Goal: Find specific page/section

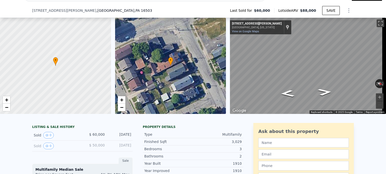
scroll to position [48, 0]
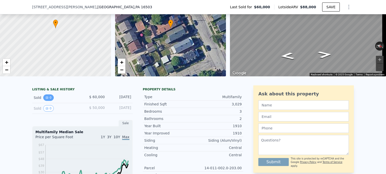
click at [45, 99] on icon "View historical data" at bounding box center [46, 97] width 3 height 3
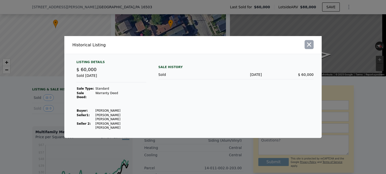
click at [311, 48] on icon "button" at bounding box center [308, 44] width 7 height 7
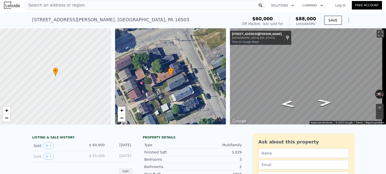
scroll to position [0, 0]
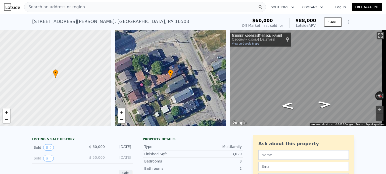
click at [52, 7] on span "Search an address or region" at bounding box center [54, 7] width 60 height 6
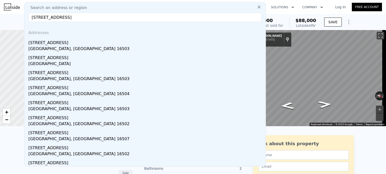
click at [43, 19] on input "[STREET_ADDRESS]" at bounding box center [144, 17] width 233 height 9
click at [84, 15] on input "[STREET_ADDRESS]" at bounding box center [144, 17] width 233 height 9
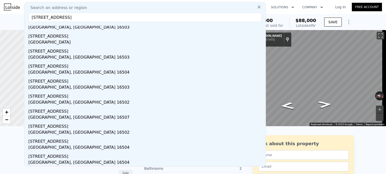
click at [94, 19] on input "[STREET_ADDRESS]" at bounding box center [144, 17] width 233 height 9
click at [89, 17] on input "[STREET_ADDRESS]" at bounding box center [144, 17] width 233 height 9
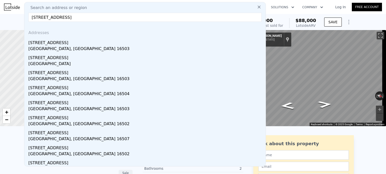
drag, startPoint x: 85, startPoint y: 16, endPoint x: 22, endPoint y: 13, distance: 63.3
click at [22, 13] on nav "Search an address or region Search an address or region [GEOGRAPHIC_DATA] Addre…" at bounding box center [193, 7] width 386 height 14
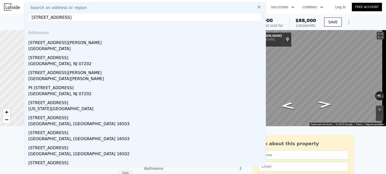
click at [55, 20] on input "[STREET_ADDRESS]" at bounding box center [144, 17] width 233 height 9
click at [124, 18] on input "[STREET_ADDRESS]" at bounding box center [144, 17] width 233 height 9
click at [46, 15] on input "[STREET_ADDRESS]" at bounding box center [144, 17] width 233 height 9
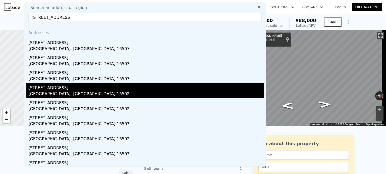
type input "[STREET_ADDRESS]"
click at [71, 88] on div "[STREET_ADDRESS]" at bounding box center [145, 87] width 235 height 8
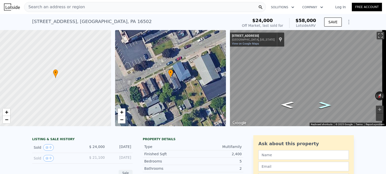
click at [322, 103] on icon "Go Southwest, W 17th St" at bounding box center [324, 106] width 23 height 10
click at [283, 104] on icon "Go Northeast, W 17th St" at bounding box center [286, 105] width 23 height 10
click at [10, 7] on img at bounding box center [12, 7] width 16 height 7
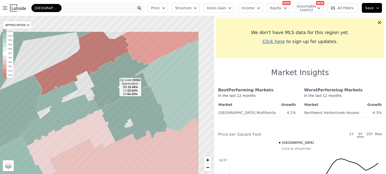
drag, startPoint x: 130, startPoint y: 72, endPoint x: 115, endPoint y: 87, distance: 20.8
click at [115, 87] on icon at bounding box center [119, 81] width 60 height 58
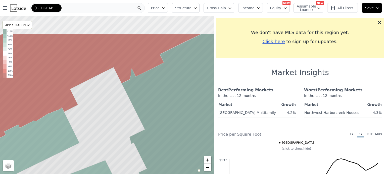
drag, startPoint x: 75, startPoint y: 62, endPoint x: 87, endPoint y: 97, distance: 37.0
click at [87, 97] on icon at bounding box center [119, 129] width 258 height 191
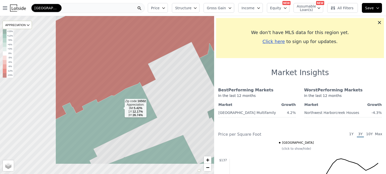
drag, startPoint x: 42, startPoint y: 135, endPoint x: 126, endPoint y: 106, distance: 88.6
click at [126, 106] on icon at bounding box center [139, 123] width 169 height 82
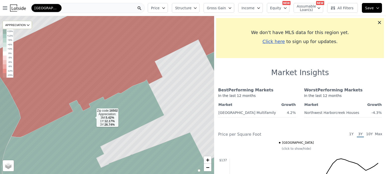
click at [92, 118] on icon at bounding box center [118, 135] width 234 height 111
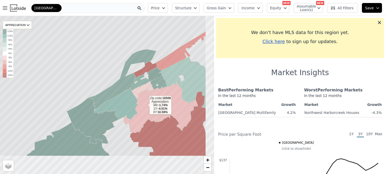
drag, startPoint x: 176, startPoint y: 140, endPoint x: 146, endPoint y: 105, distance: 45.4
click at [146, 105] on icon at bounding box center [161, 107] width 74 height 51
